Goal: Information Seeking & Learning: Learn about a topic

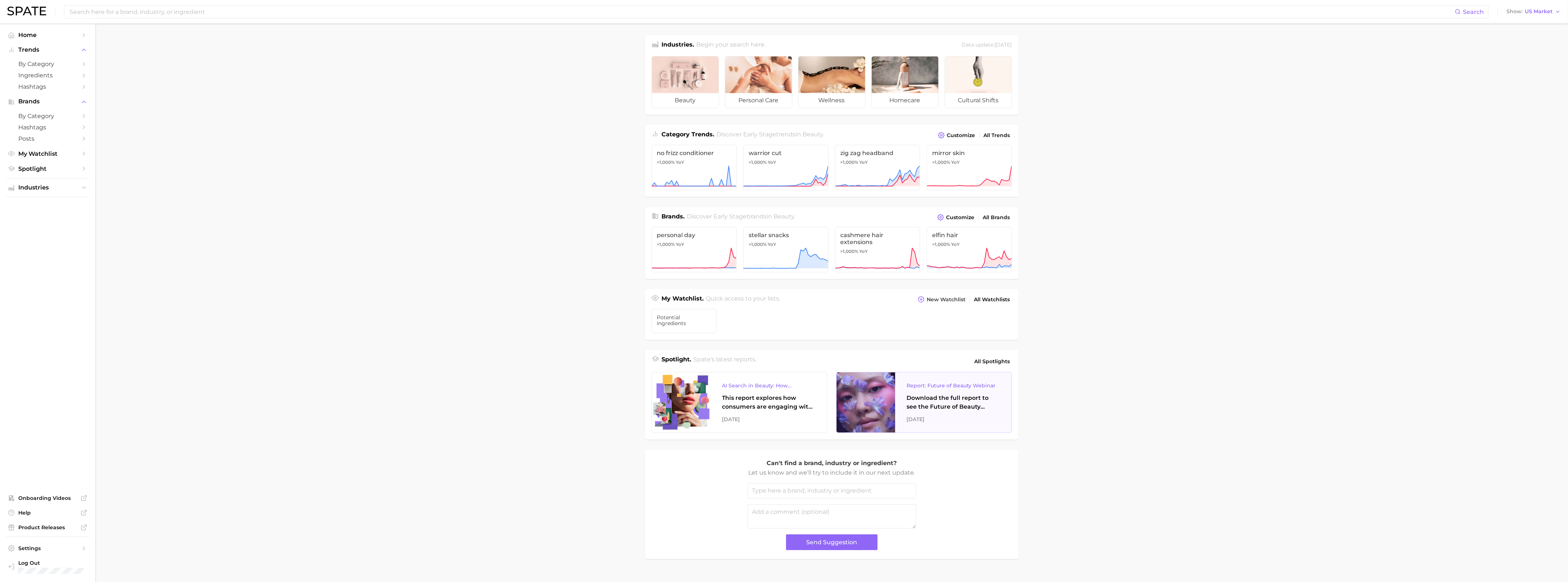
click at [928, 401] on div "Download the full report to see the Future of Beauty trends we unpacked during …" at bounding box center [953, 402] width 93 height 18
click at [61, 37] on span "Home" at bounding box center [48, 35] width 59 height 7
click at [61, 62] on span "by Category" at bounding box center [48, 64] width 59 height 7
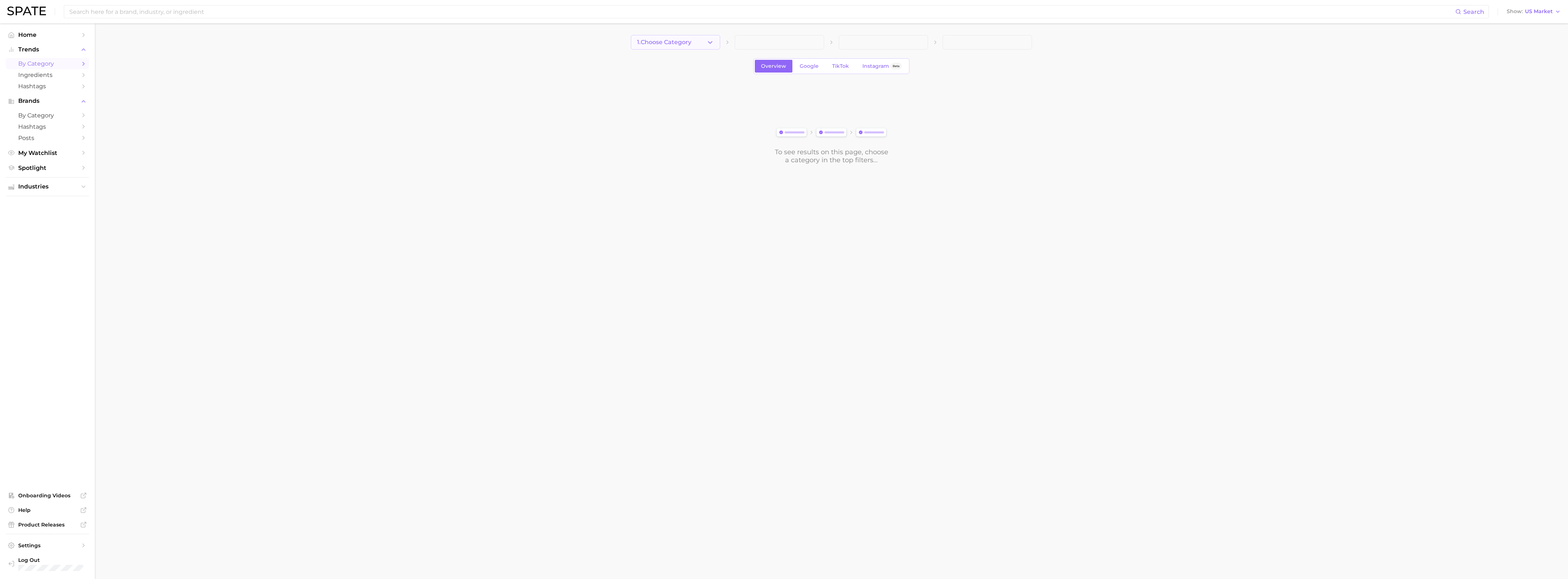
click at [706, 37] on button "1. Choose Category" at bounding box center [675, 42] width 90 height 15
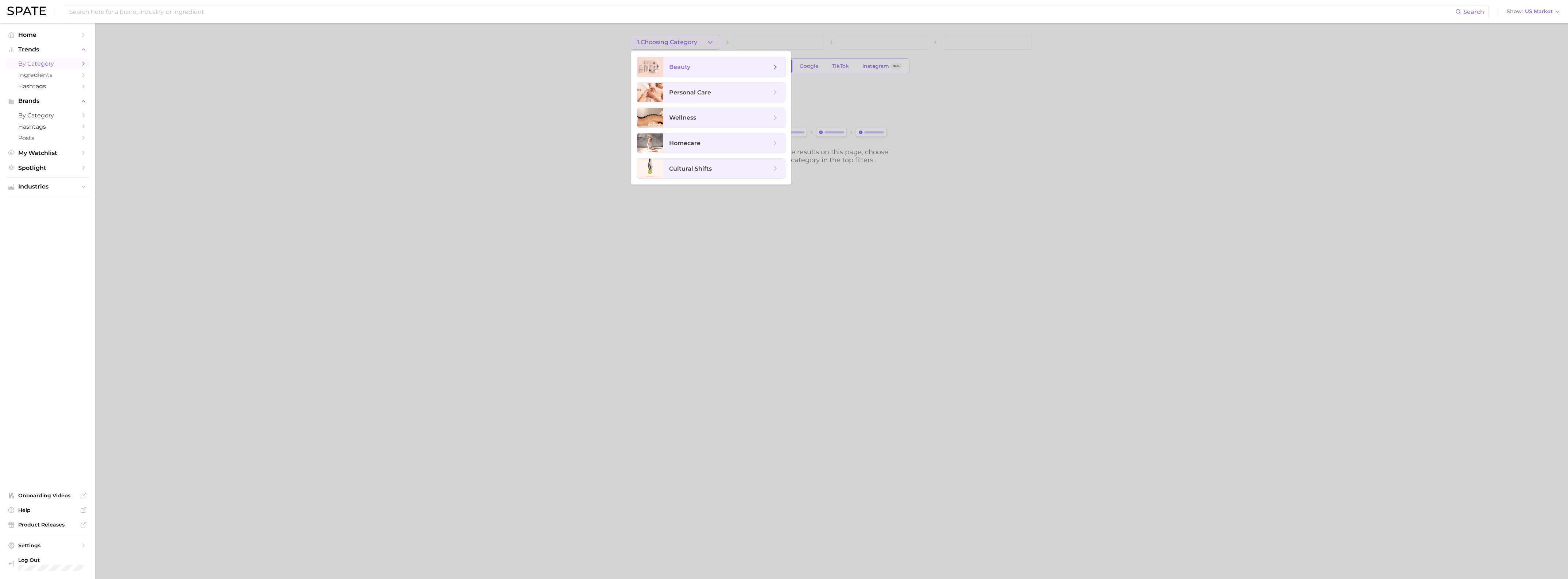
click at [703, 69] on span "beauty" at bounding box center [720, 67] width 102 height 8
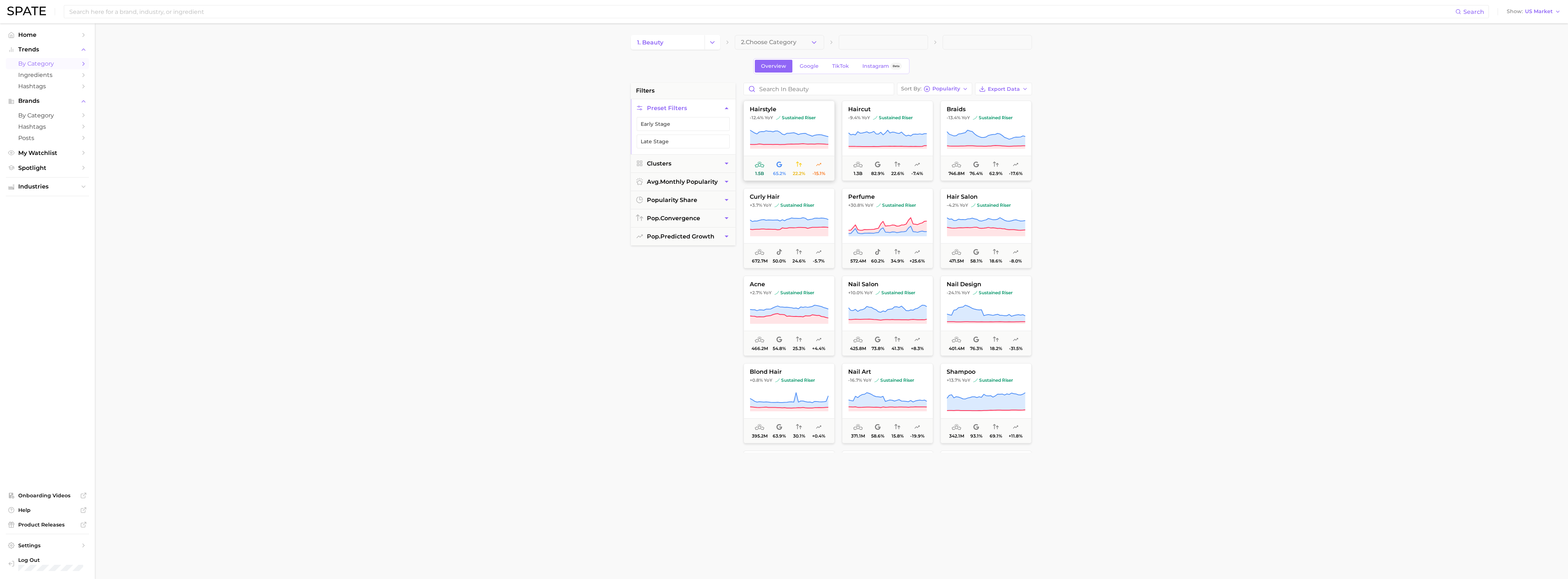
click at [825, 110] on span "hairstyle" at bounding box center [789, 109] width 91 height 7
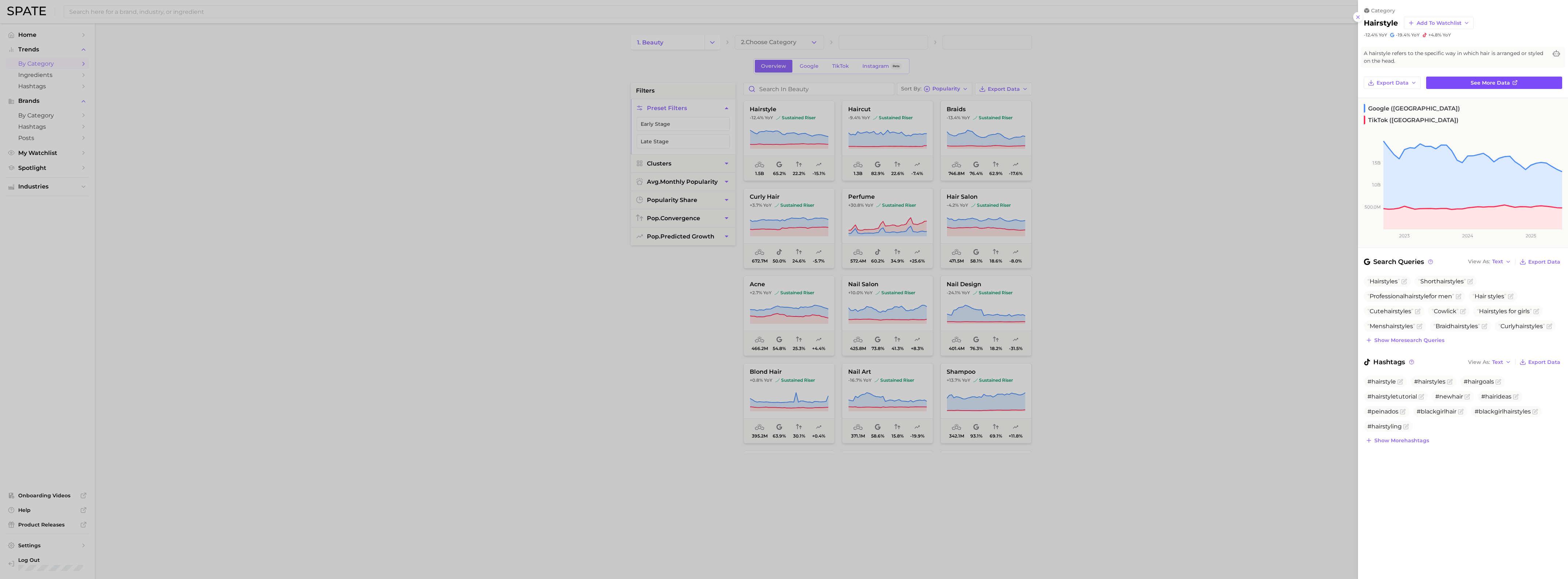
click at [1464, 81] on link "See more data" at bounding box center [1494, 83] width 136 height 12
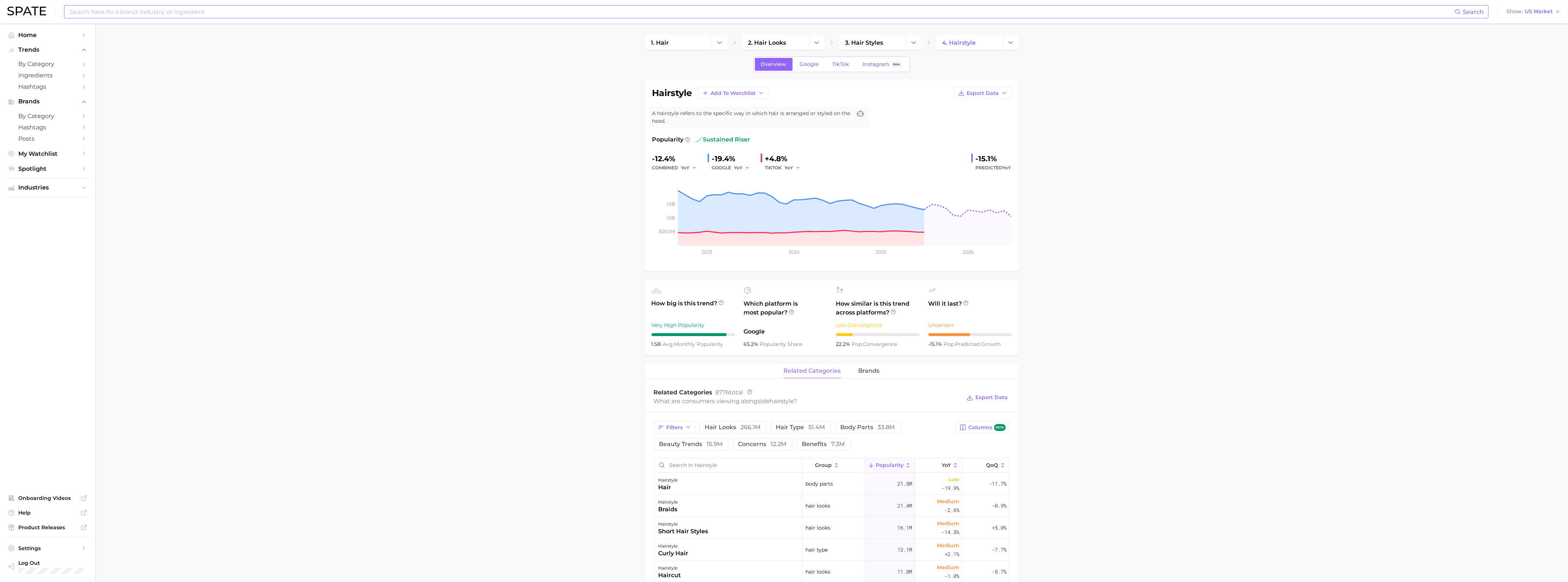
click at [939, 13] on input at bounding box center [762, 12] width 1386 height 12
type input "longevity"
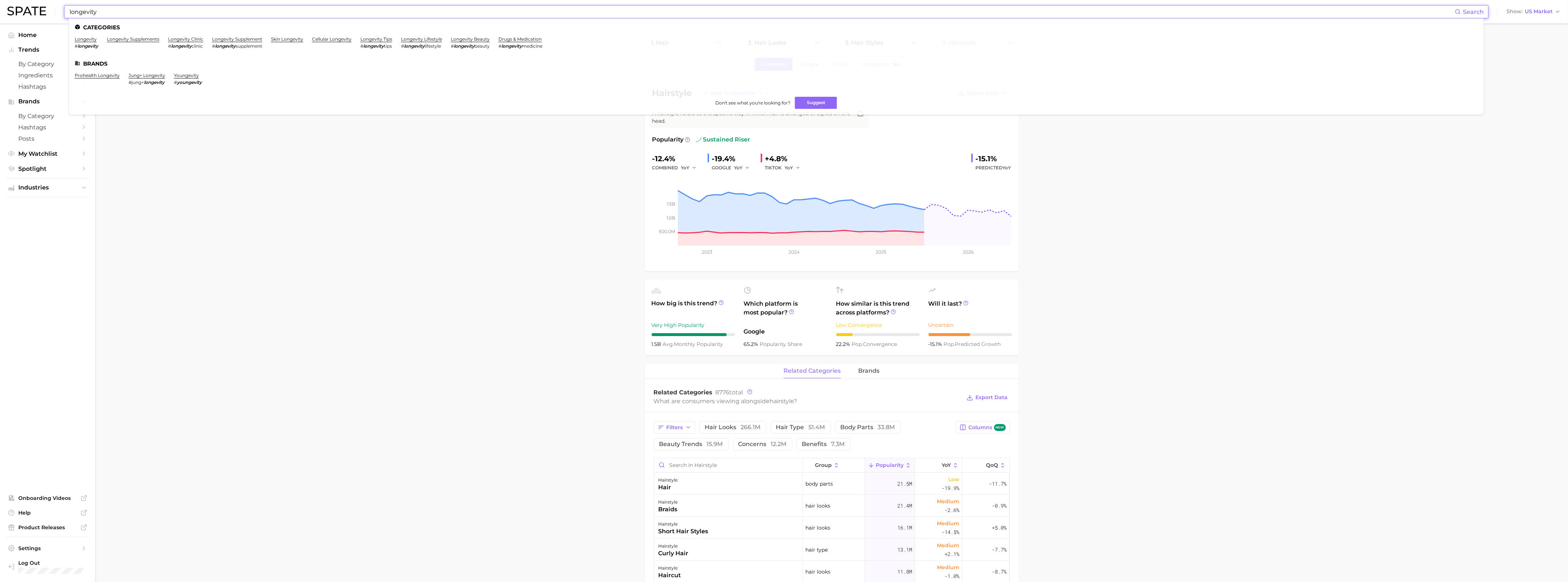
click at [80, 42] on li "longevity # longevity" at bounding box center [86, 42] width 23 height 12
click at [85, 40] on link "longevity" at bounding box center [86, 39] width 22 height 6
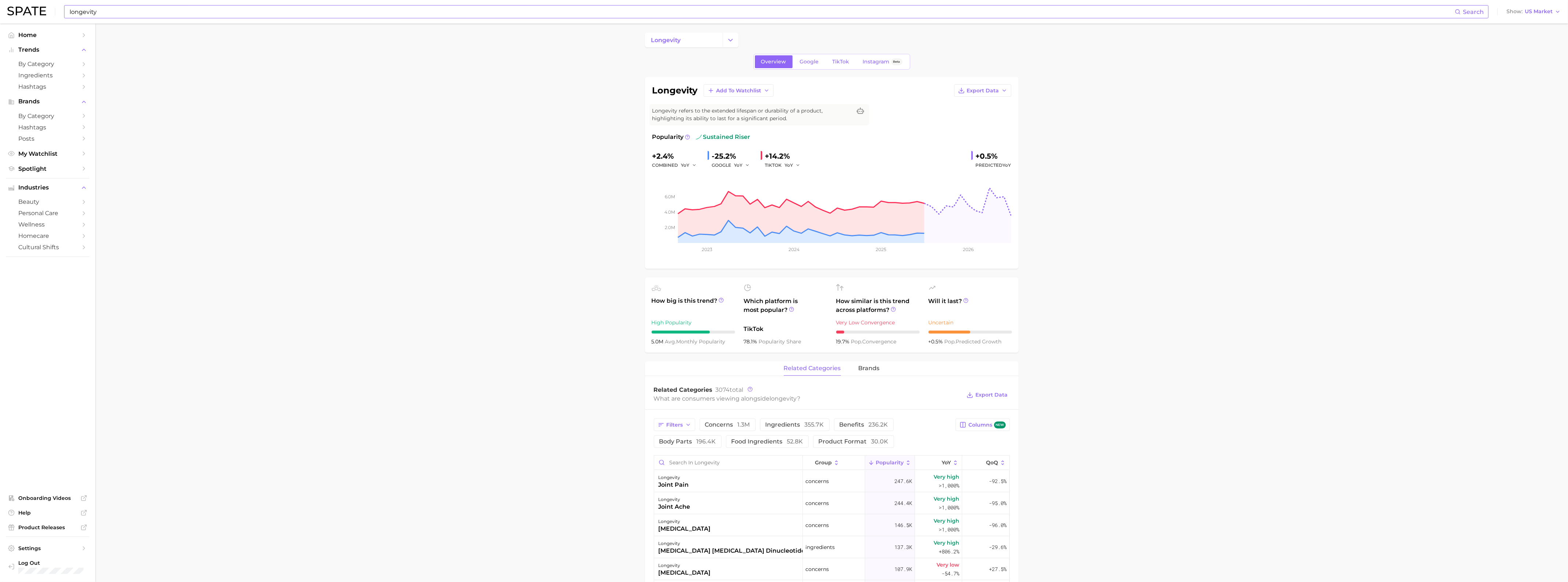
scroll to position [2, 0]
click at [833, 62] on span "TikTok" at bounding box center [841, 62] width 17 height 6
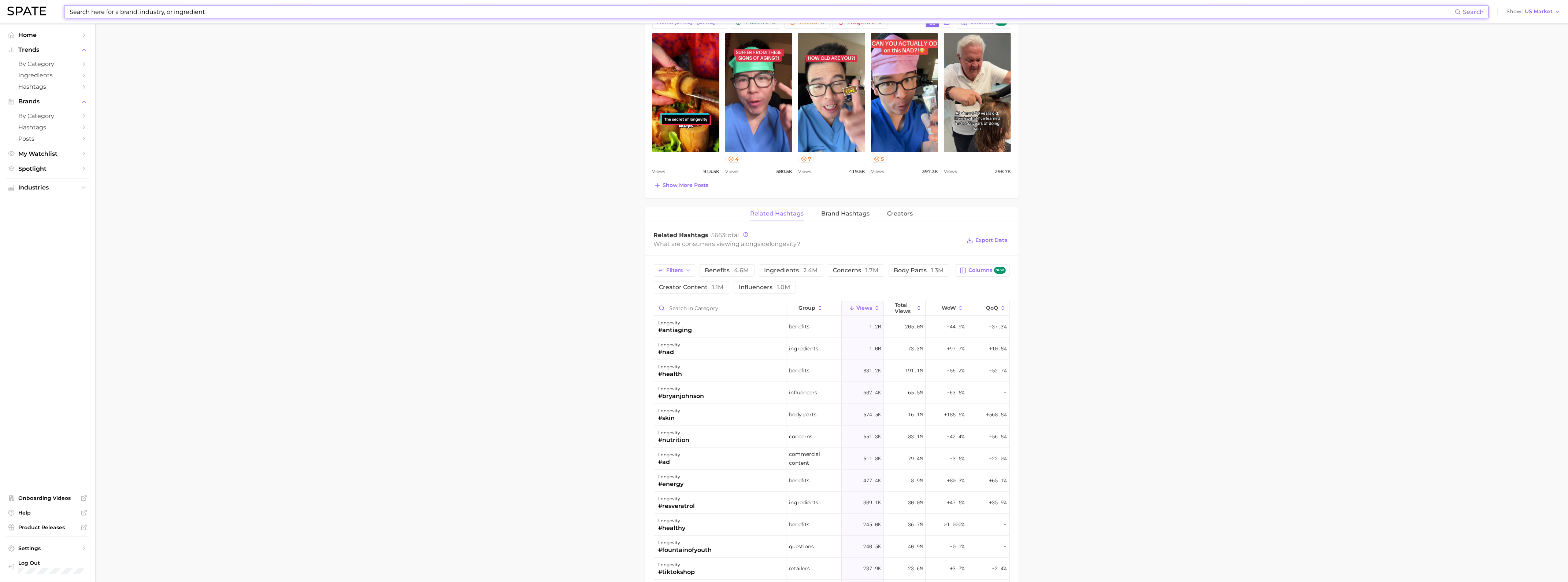
scroll to position [376, 0]
